Goal: Navigation & Orientation: Find specific page/section

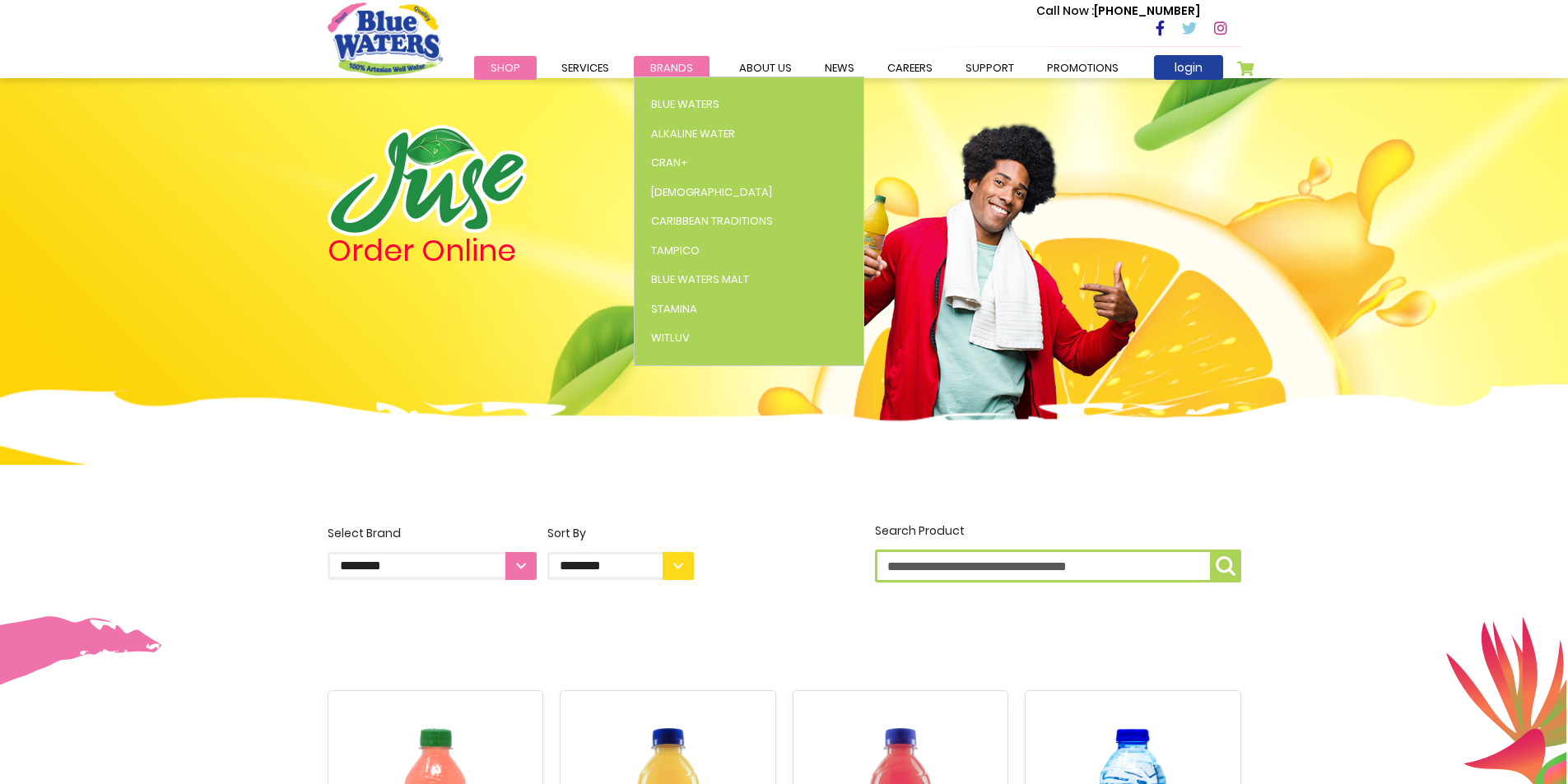
click at [680, 64] on span "Brands" at bounding box center [672, 68] width 43 height 16
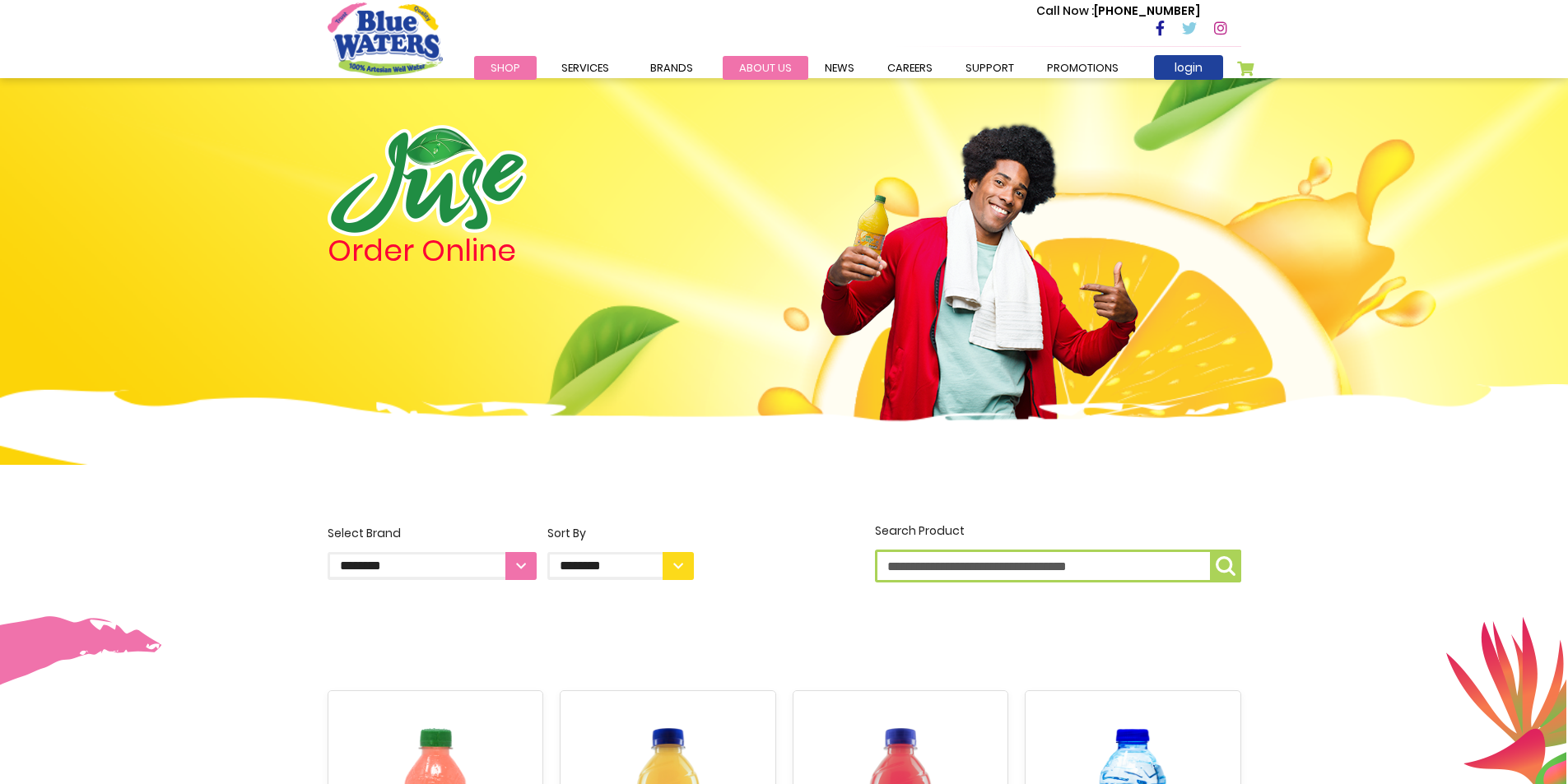
click at [751, 65] on link "about us" at bounding box center [765, 68] width 86 height 24
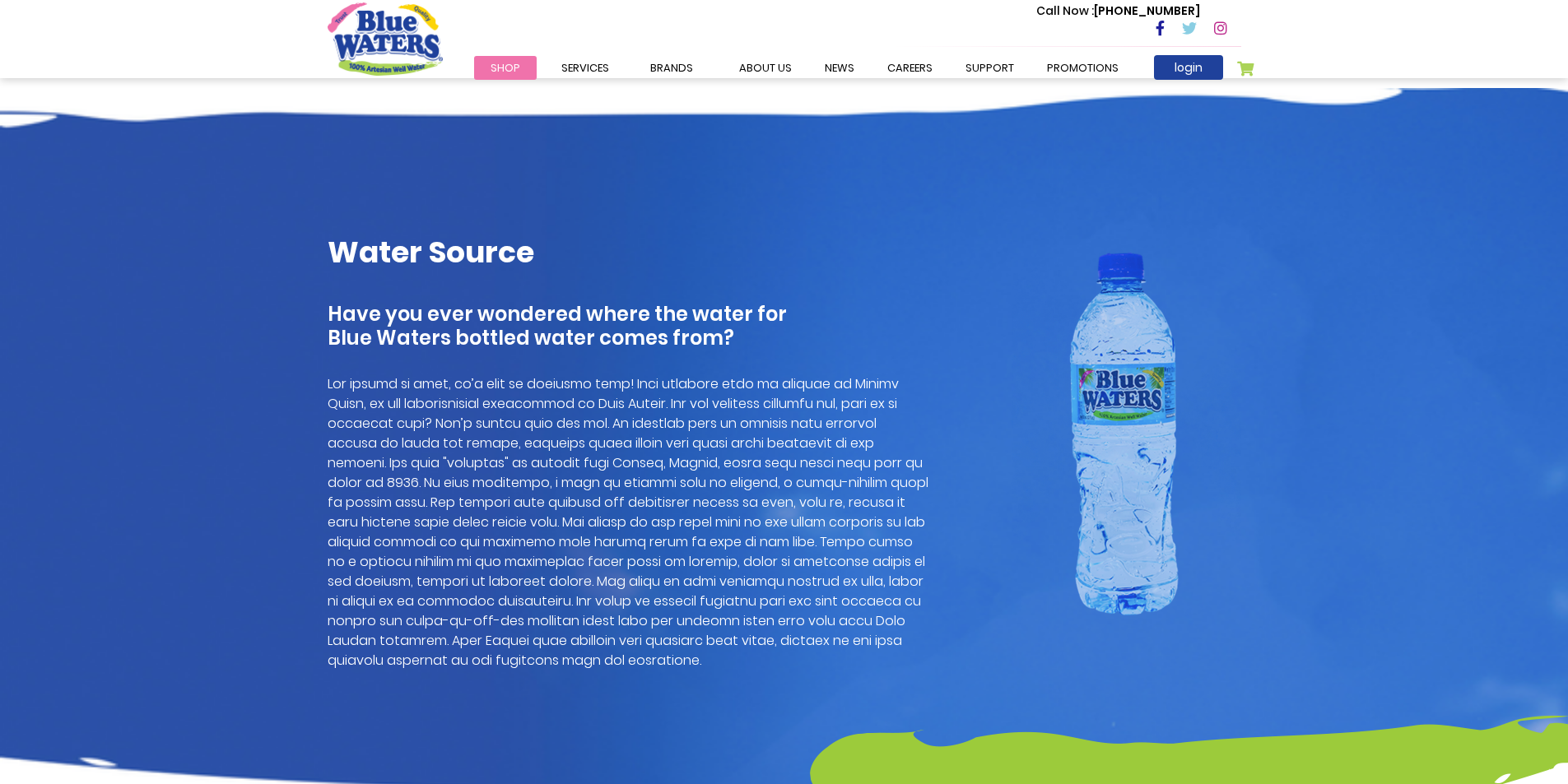
scroll to position [411, 0]
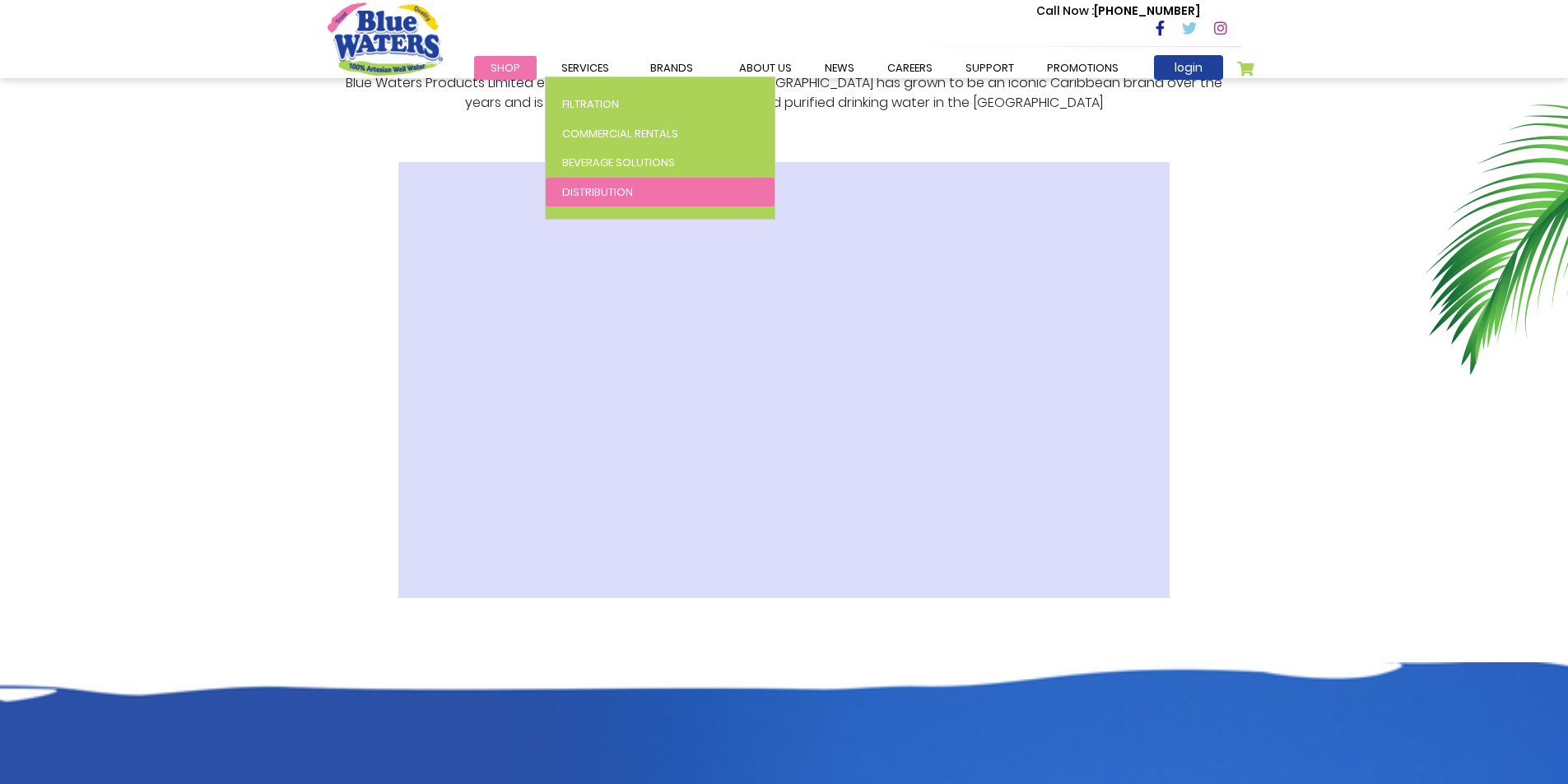
click at [610, 187] on span "Distribution" at bounding box center [598, 191] width 71 height 16
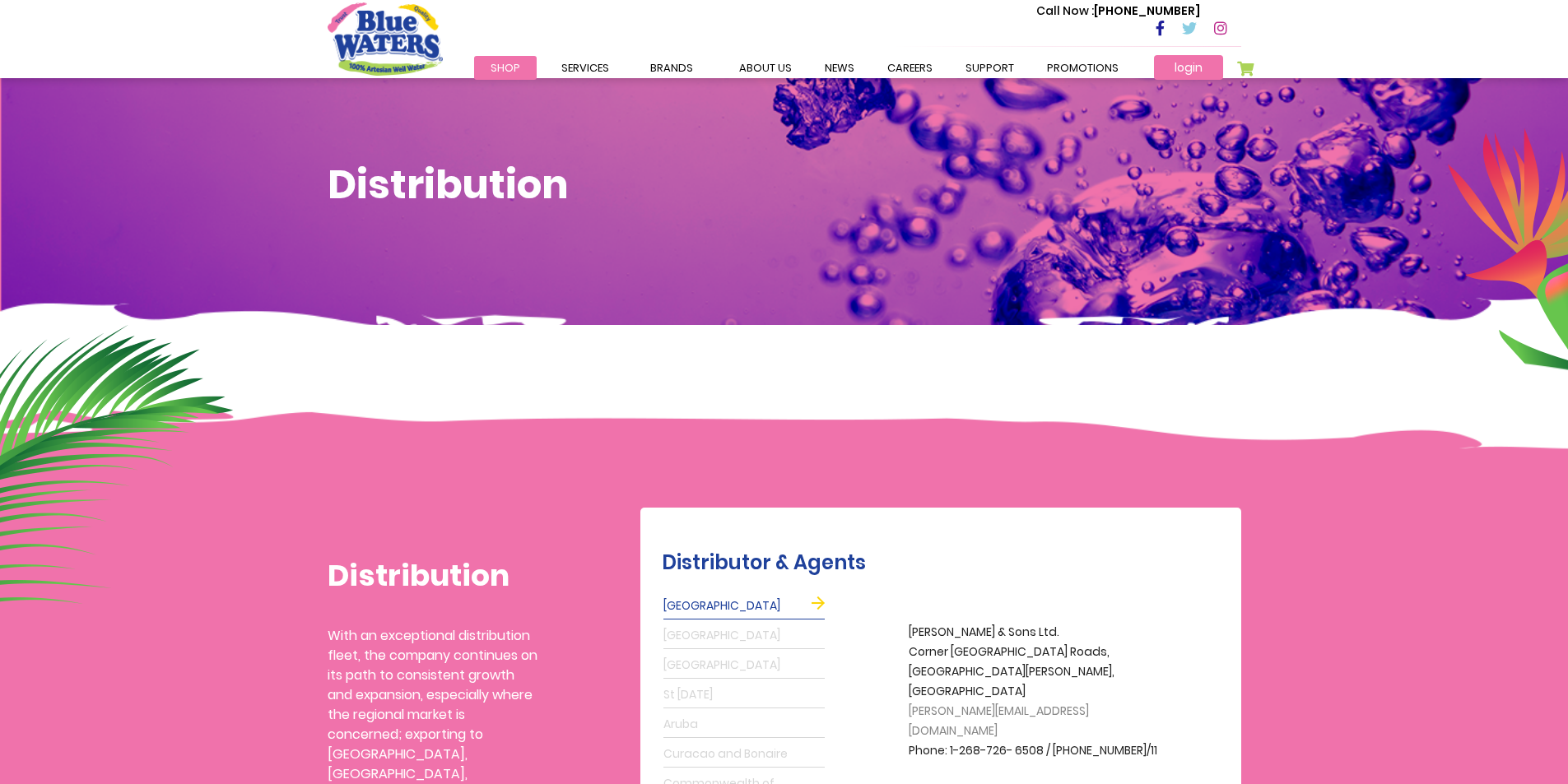
click at [1173, 65] on link "login" at bounding box center [1189, 68] width 69 height 25
click at [746, 67] on link "about us" at bounding box center [765, 68] width 86 height 24
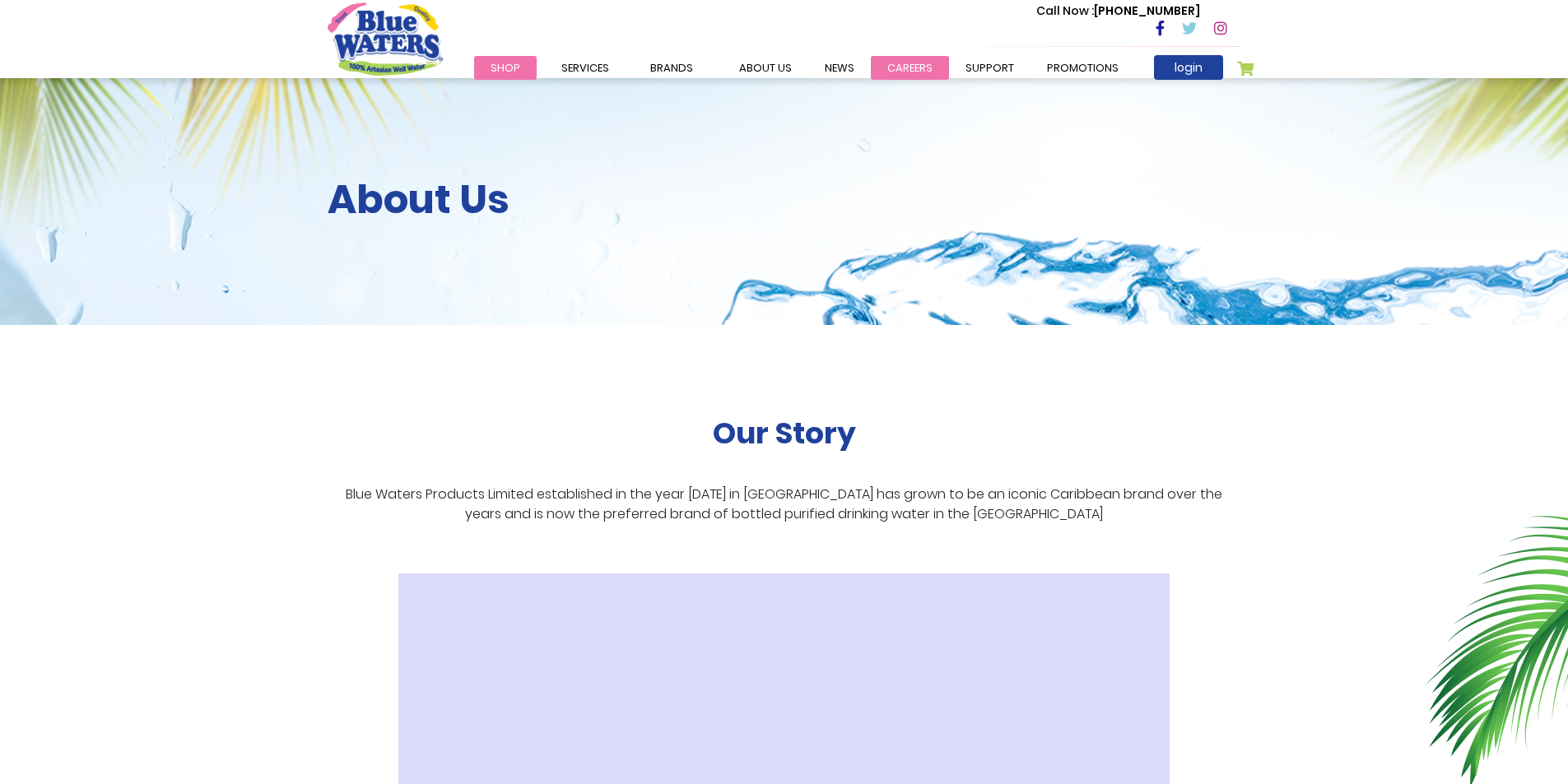
click at [892, 66] on link "careers" at bounding box center [910, 68] width 78 height 24
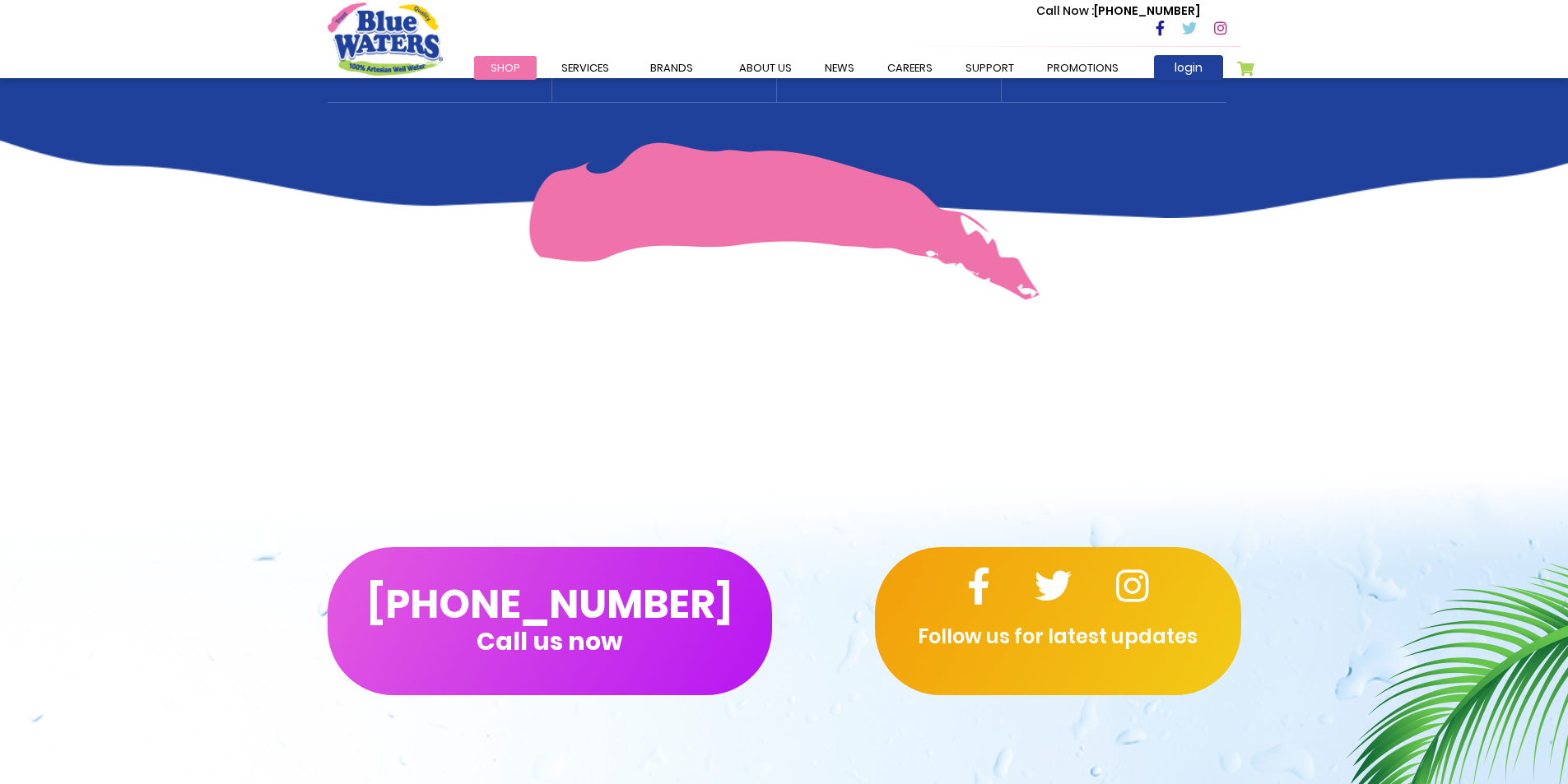
scroll to position [1316, 0]
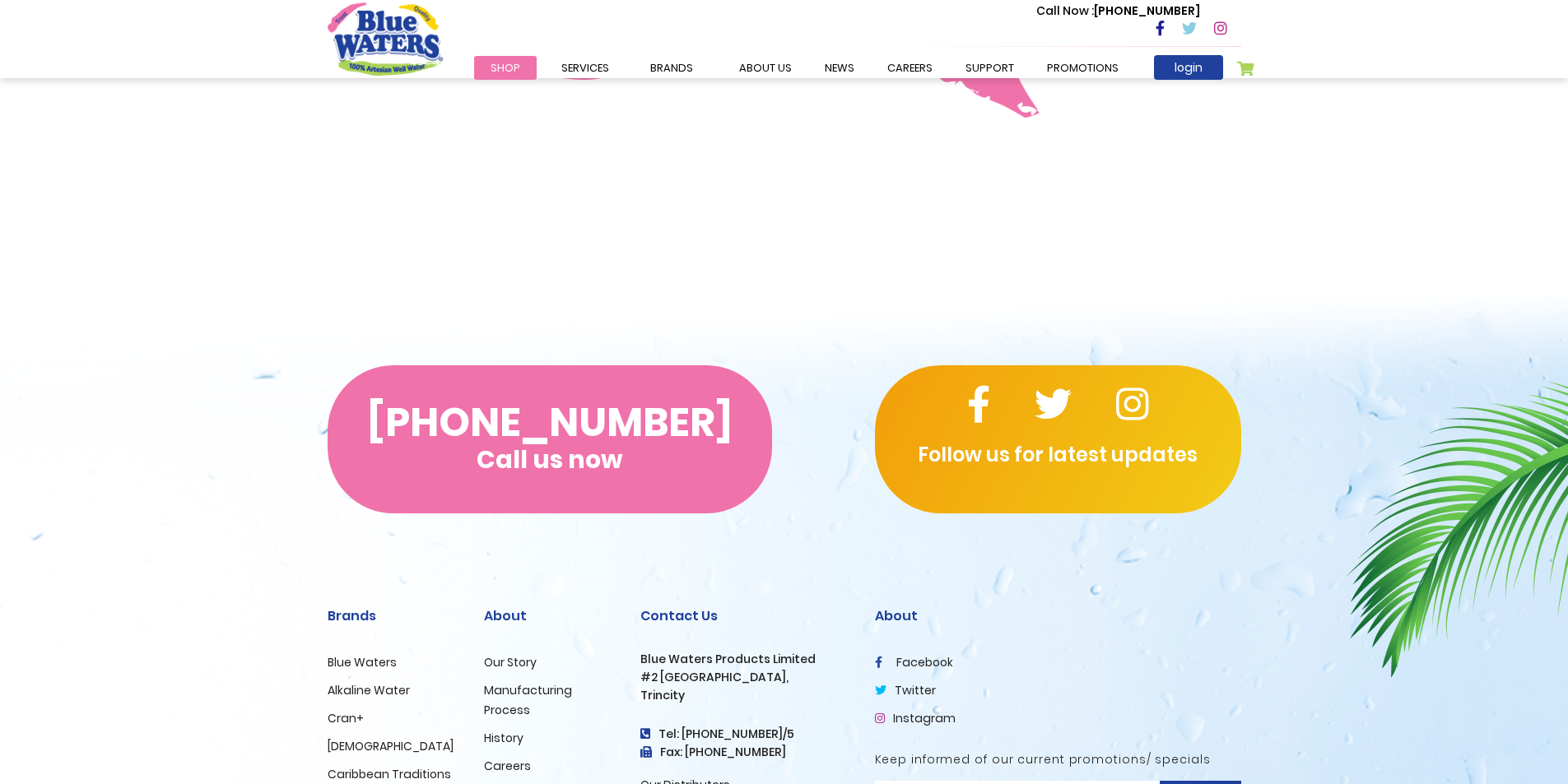
click at [578, 413] on button "(868) 640-8824 Call us now" at bounding box center [550, 439] width 444 height 148
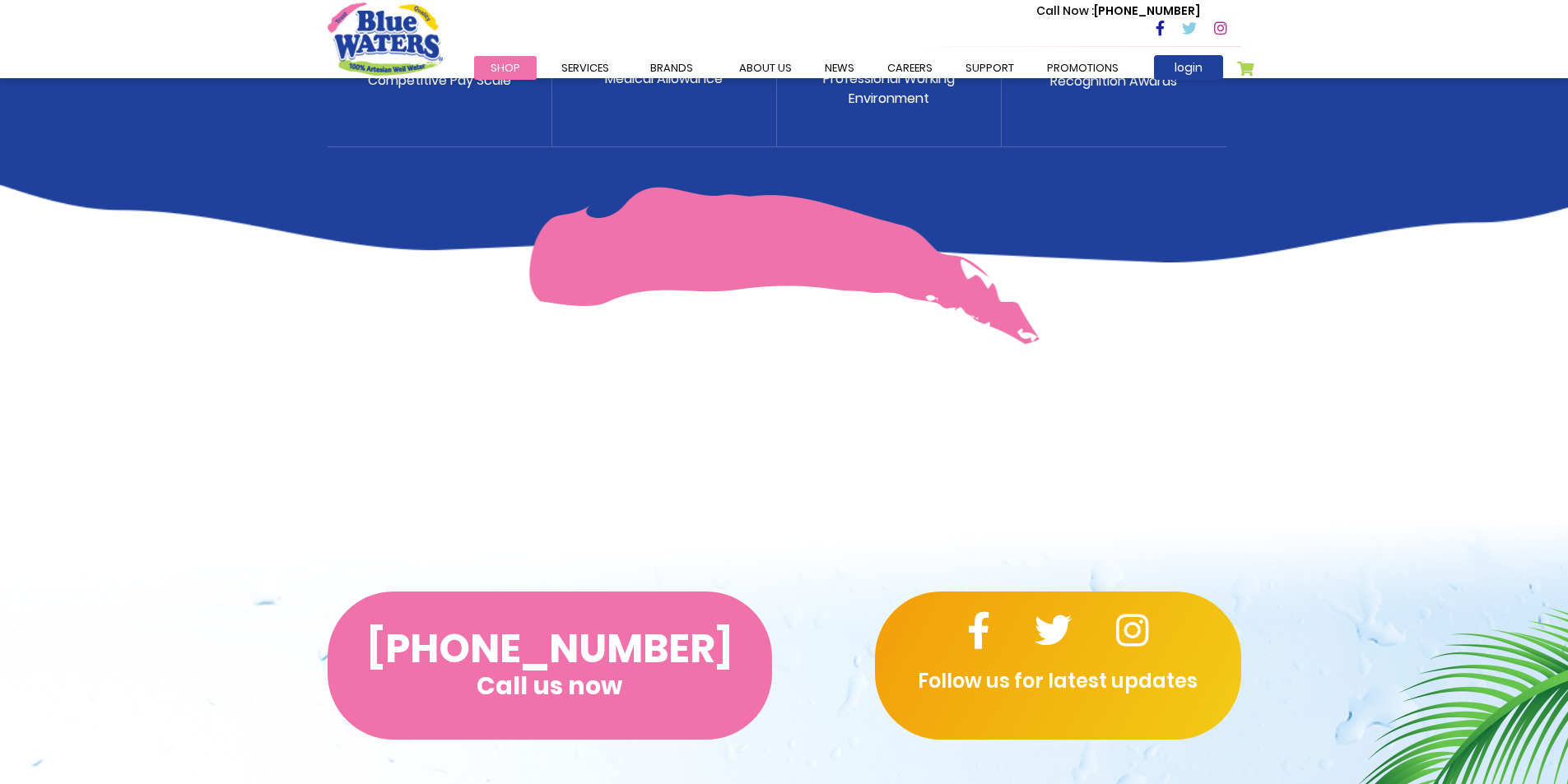
scroll to position [1083, 0]
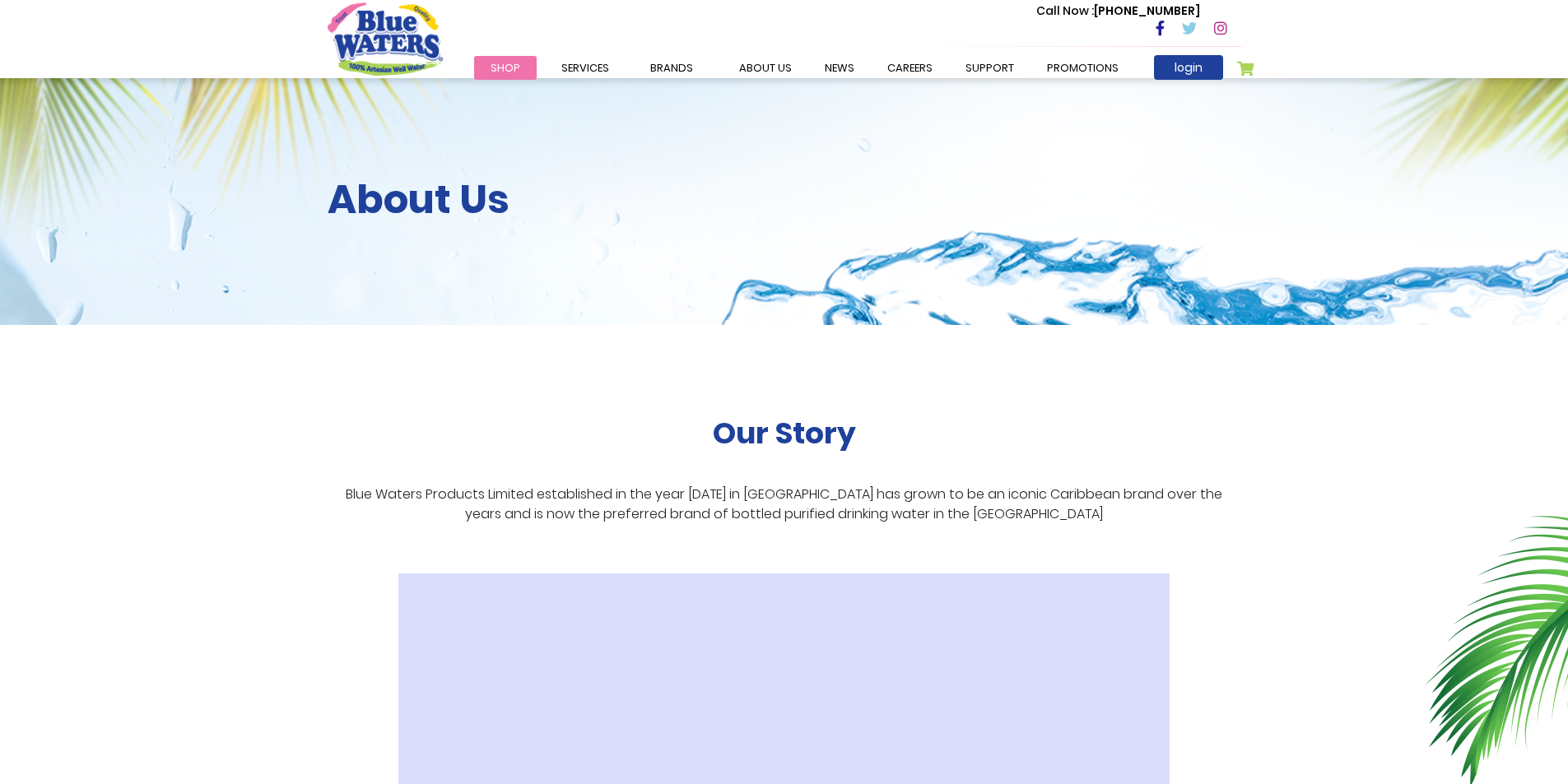
scroll to position [411, 0]
